Goal: Information Seeking & Learning: Learn about a topic

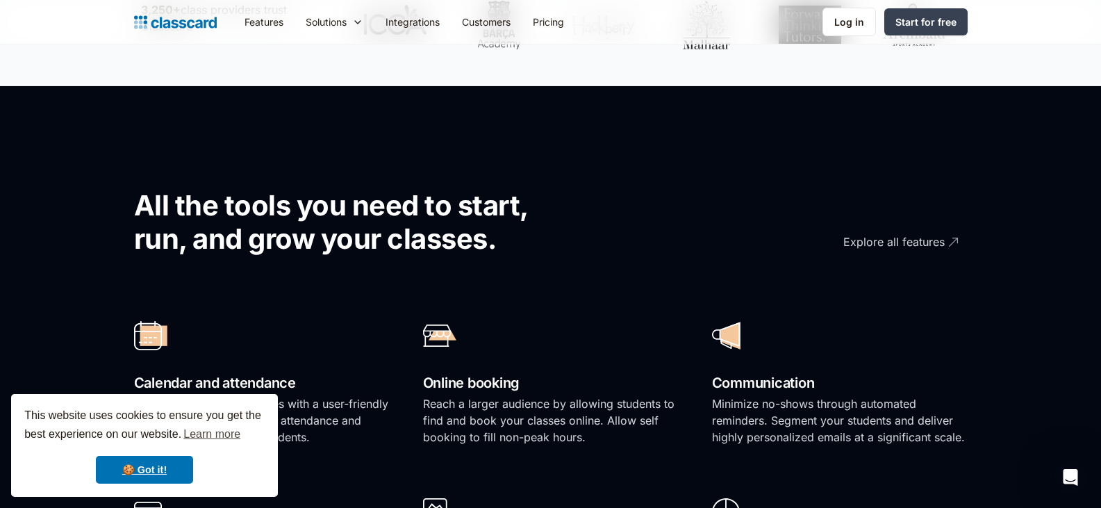
scroll to position [833, 0]
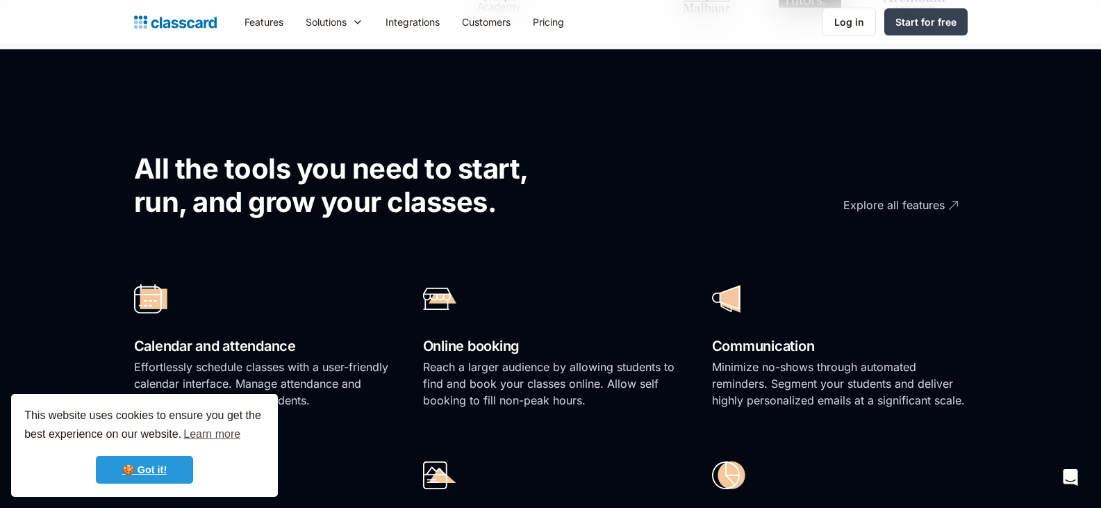
click at [147, 465] on link "🍪 Got it!" at bounding box center [144, 470] width 97 height 28
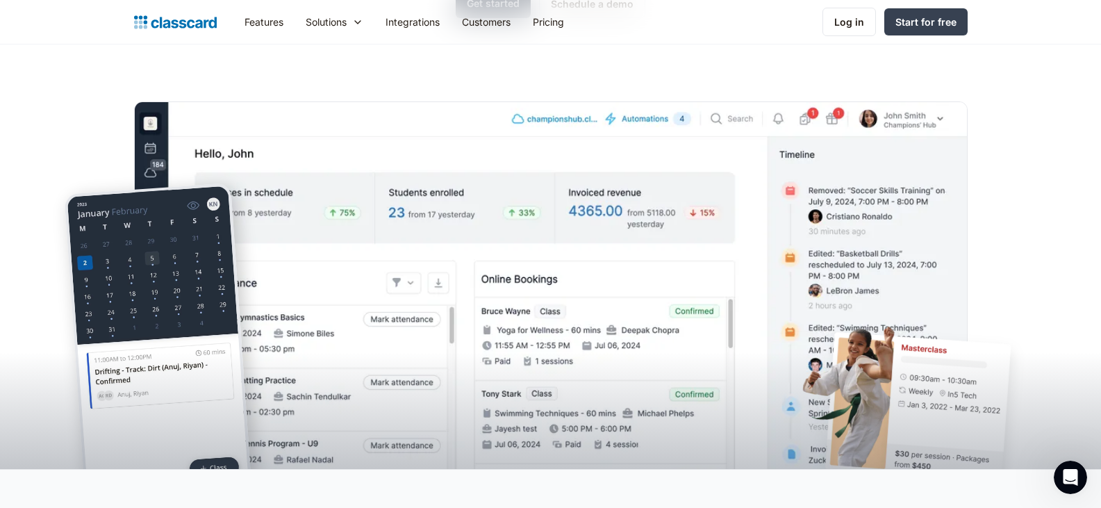
scroll to position [0, 0]
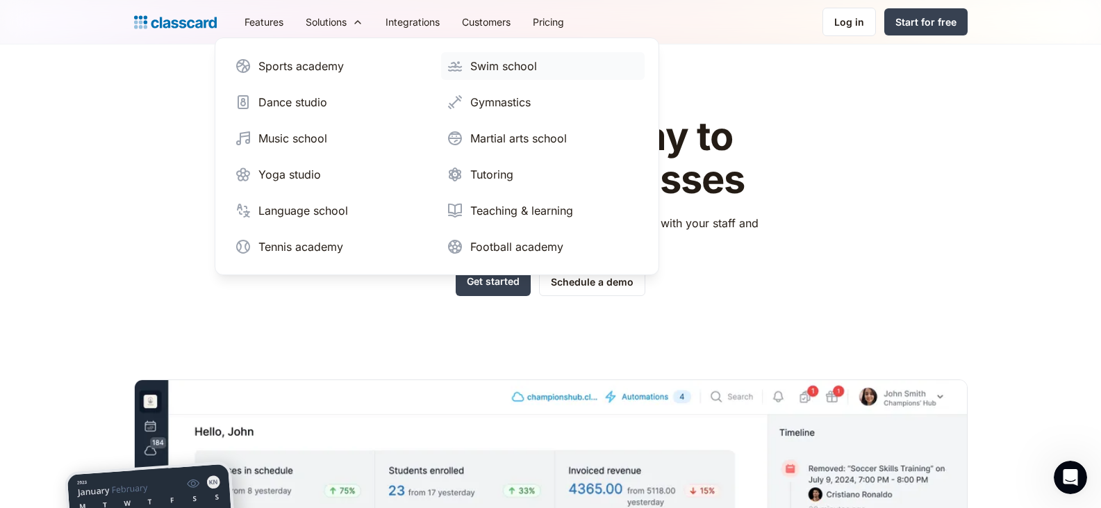
click at [501, 67] on div "Swim school" at bounding box center [503, 66] width 67 height 17
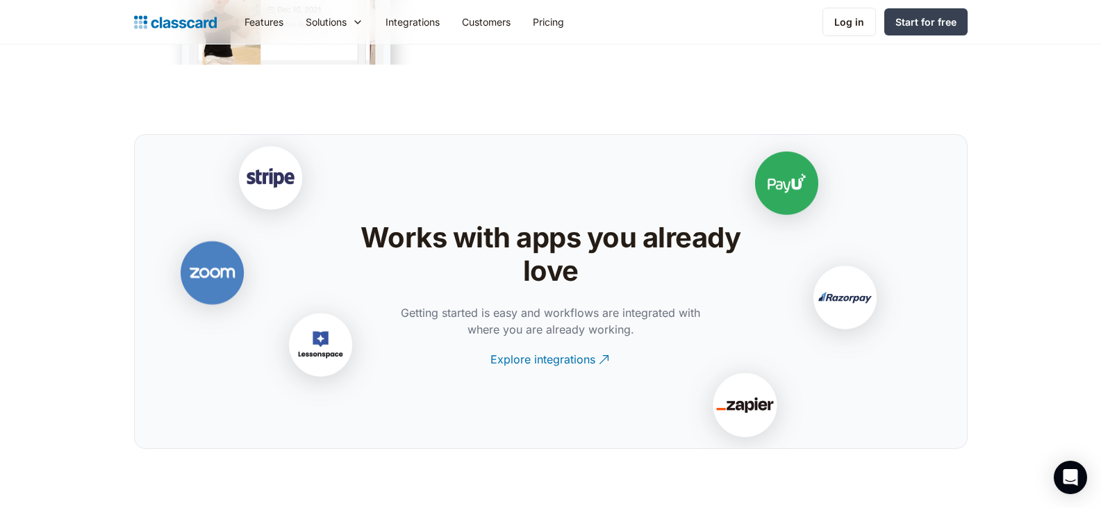
scroll to position [2496, 0]
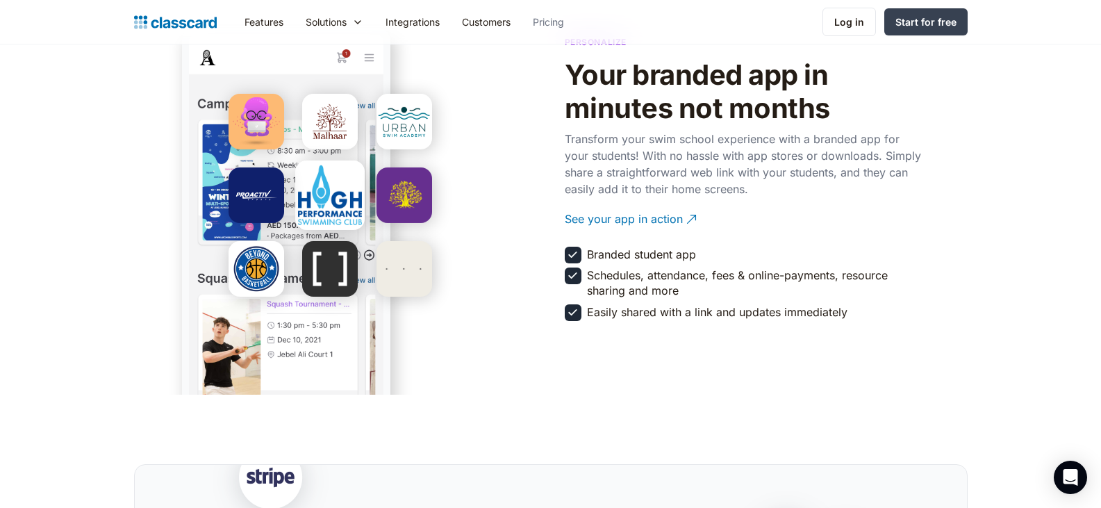
click at [556, 23] on link "Pricing" at bounding box center [547, 21] width 53 height 31
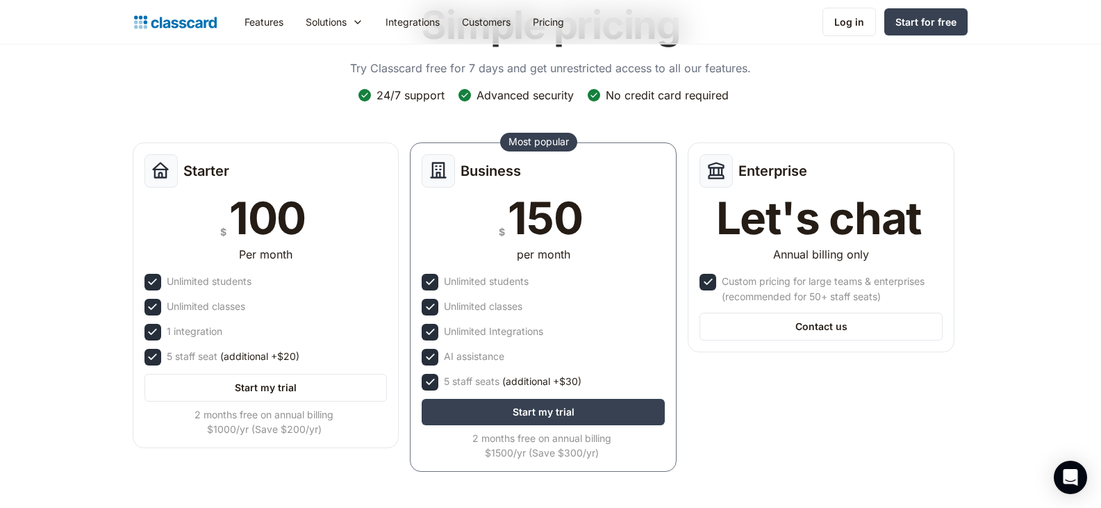
scroll to position [69, 0]
